Goal: Navigation & Orientation: Find specific page/section

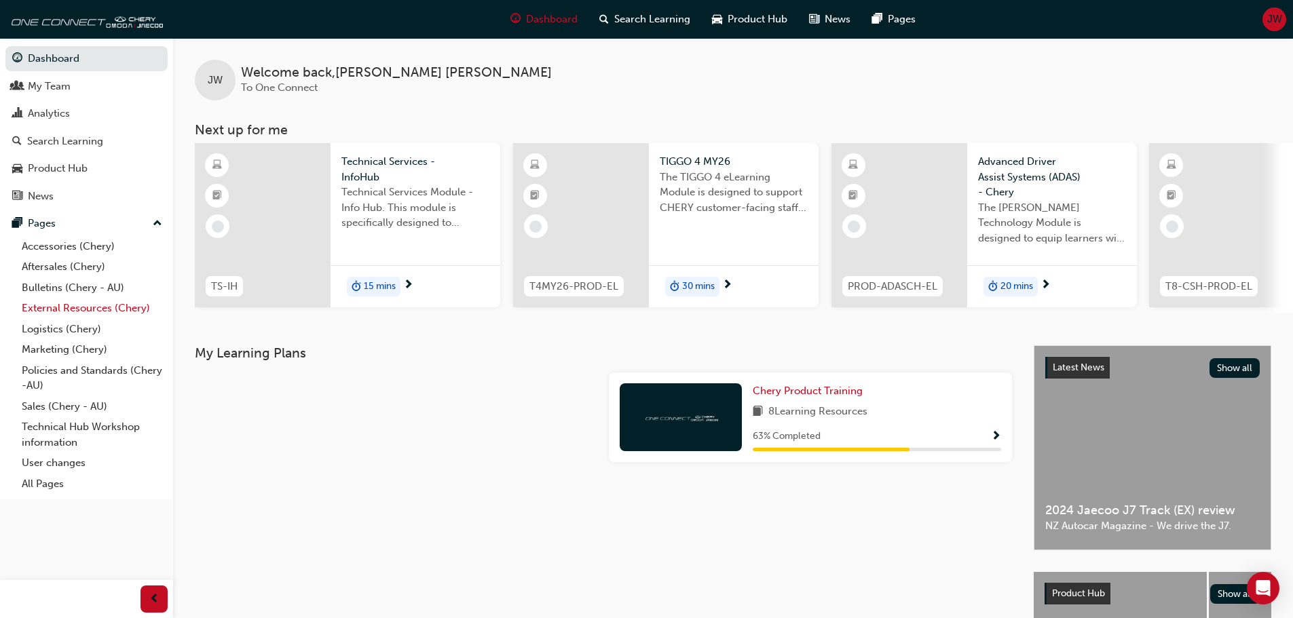
click at [105, 305] on link "External Resources (Chery)" at bounding box center [91, 308] width 151 height 21
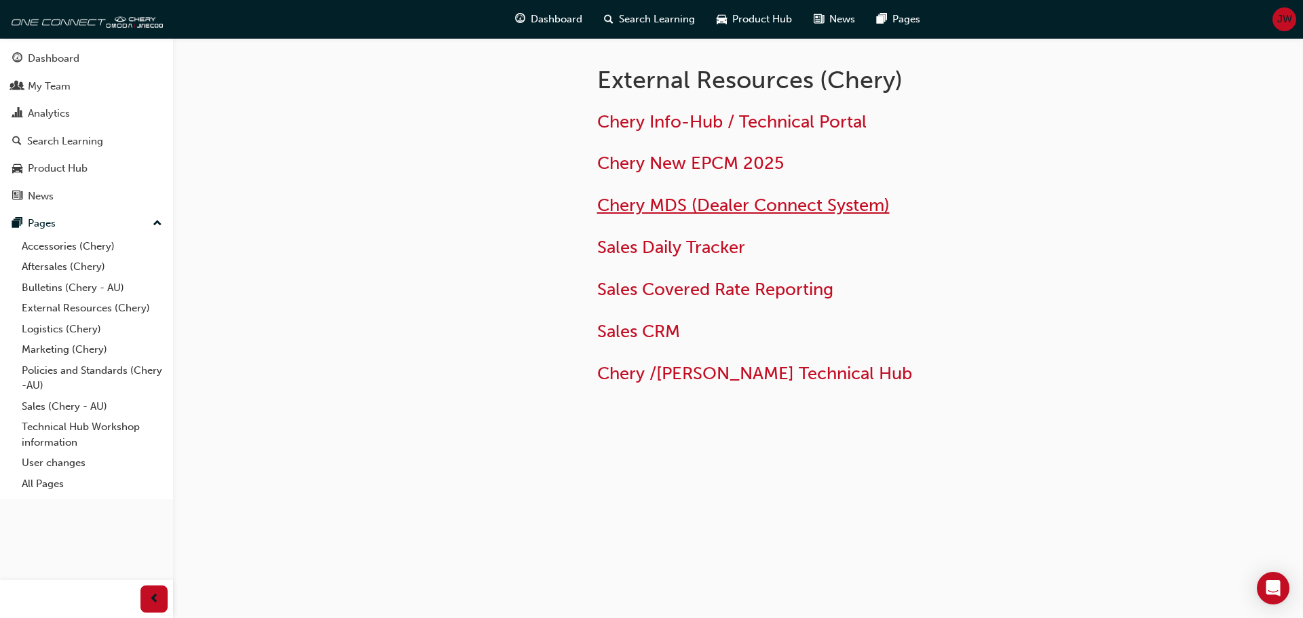
click at [647, 210] on span "Chery MDS (Dealer Connect System)" at bounding box center [743, 205] width 293 height 21
